Goal: Find specific page/section: Find specific page/section

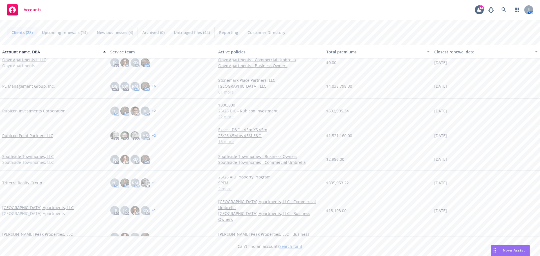
scroll to position [437, 0]
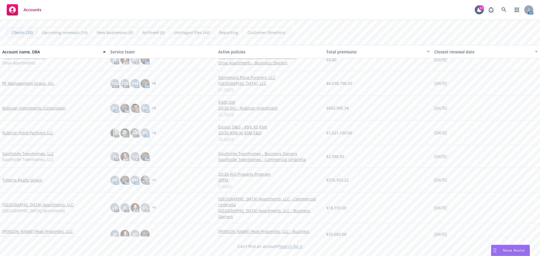
click at [22, 180] on link "Triterra Realty Group" at bounding box center [22, 180] width 40 height 6
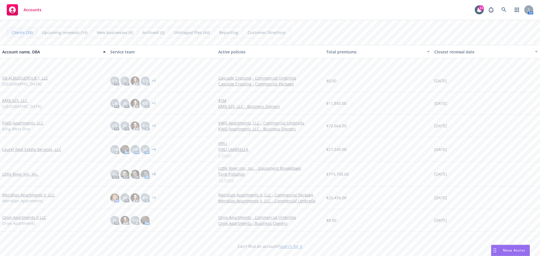
scroll to position [422, 0]
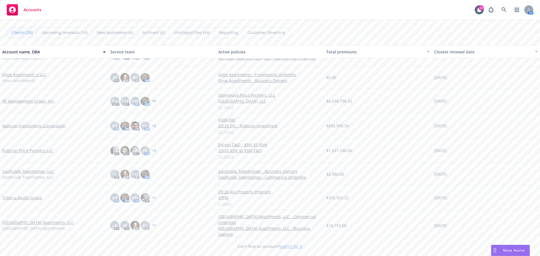
click at [17, 195] on link "Triterra Realty Group" at bounding box center [22, 198] width 40 height 6
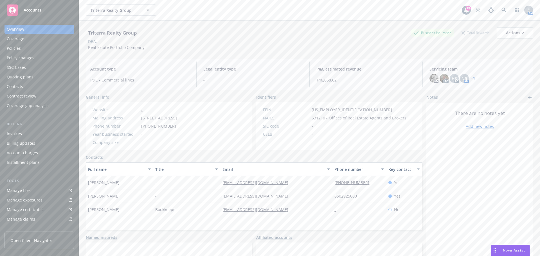
click at [34, 48] on div "Policies" at bounding box center [39, 48] width 65 height 9
